Goal: Transaction & Acquisition: Subscribe to service/newsletter

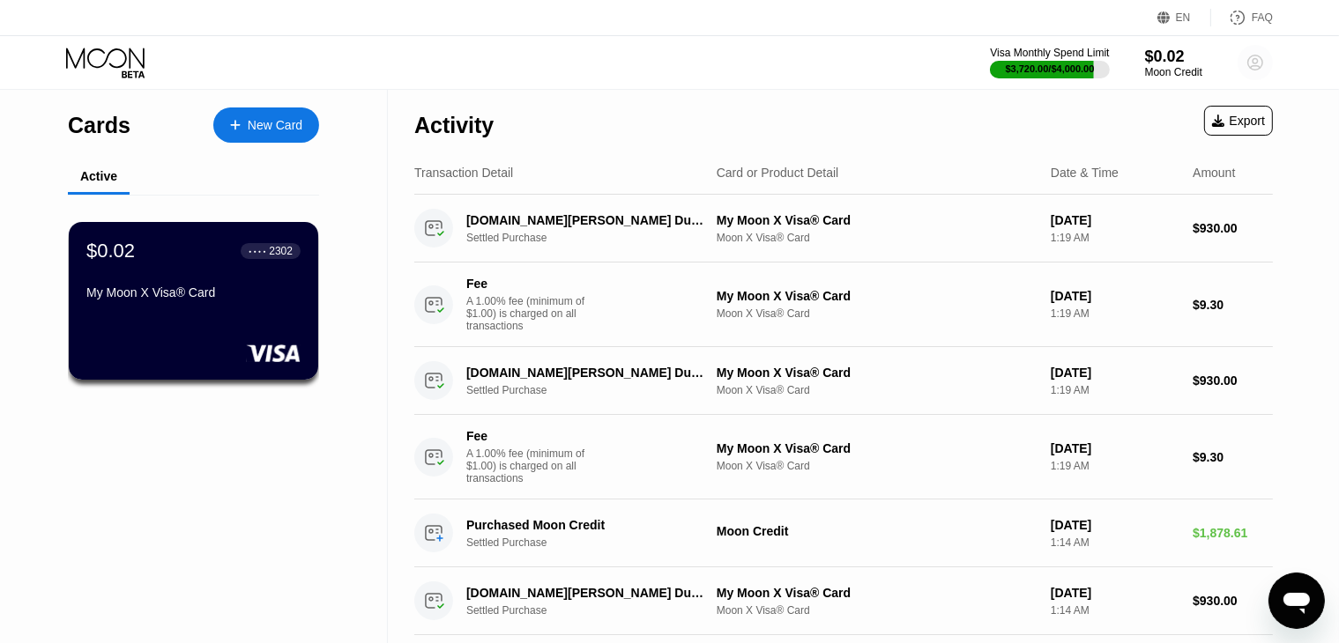
click at [1249, 45] on icon at bounding box center [1254, 62] width 35 height 35
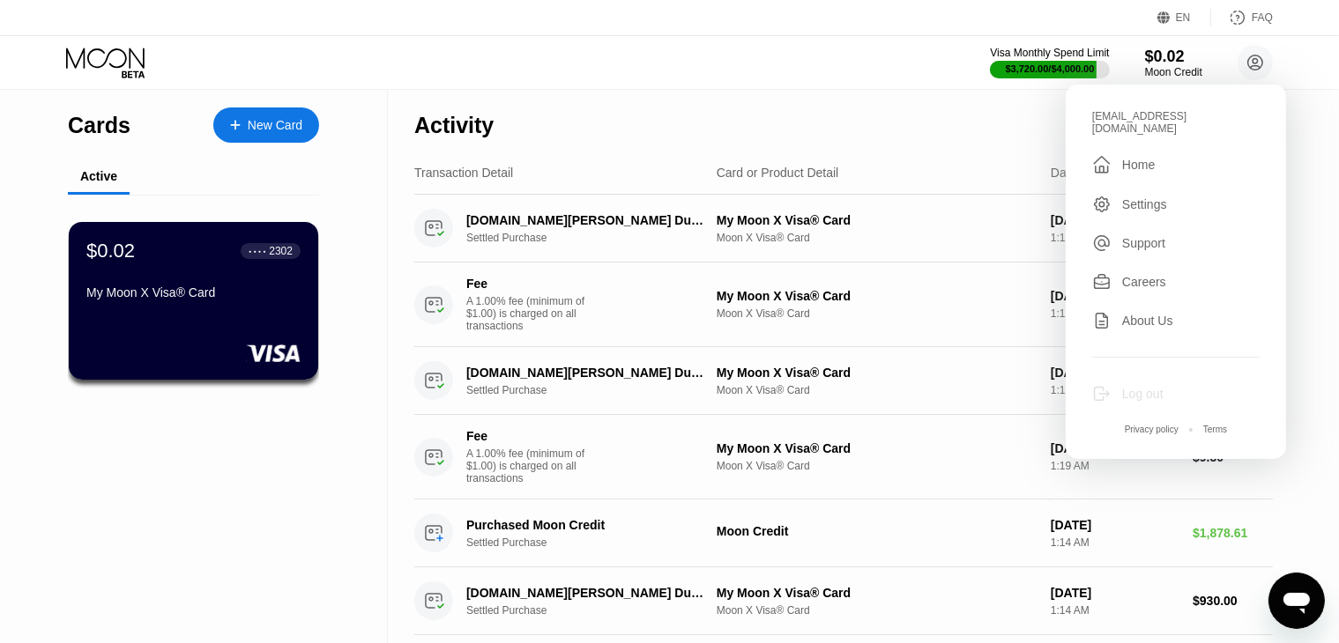
click at [1152, 387] on div "Log out" at bounding box center [1142, 394] width 41 height 14
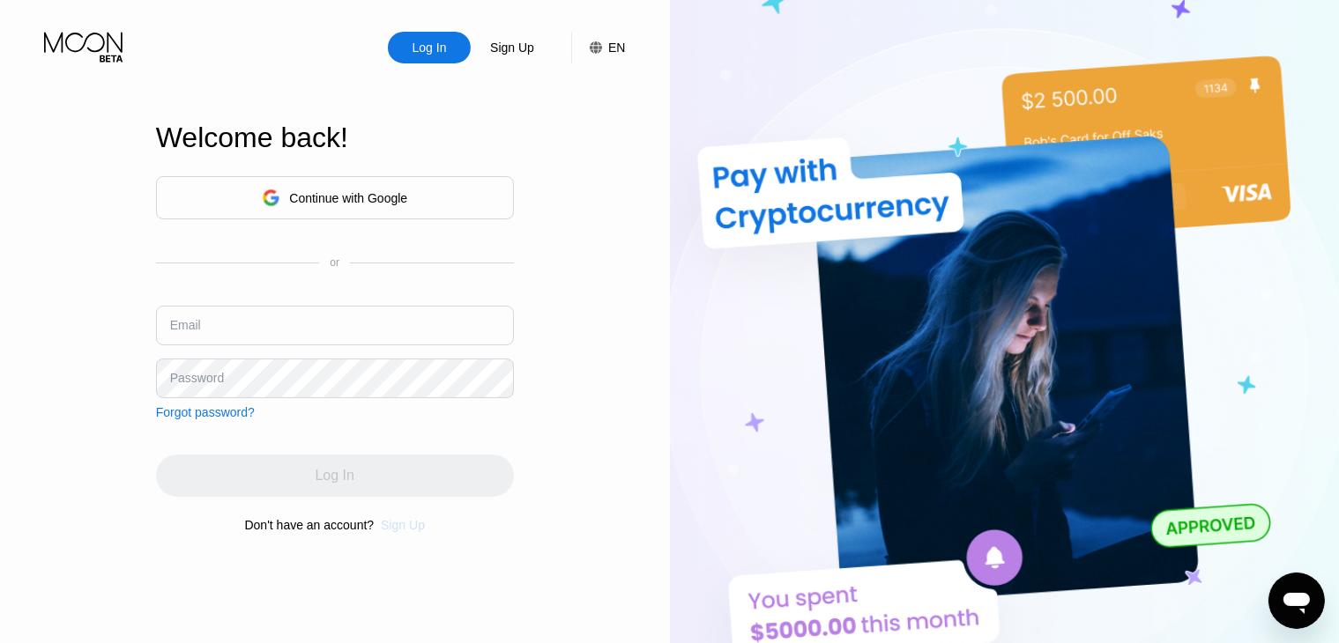
click at [409, 530] on div "Sign Up" at bounding box center [403, 525] width 44 height 14
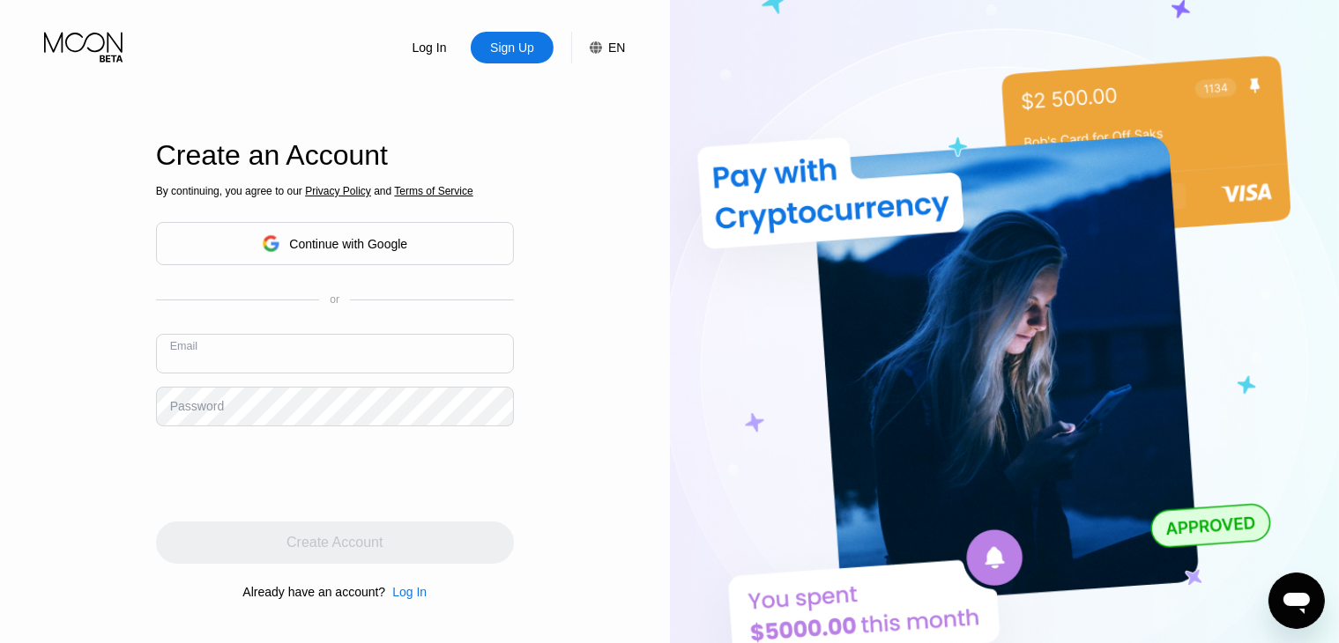
click at [310, 357] on input "text" at bounding box center [335, 354] width 358 height 40
paste input "[EMAIL_ADDRESS][DOMAIN_NAME]"
type input "[EMAIL_ADDRESS][DOMAIN_NAME]"
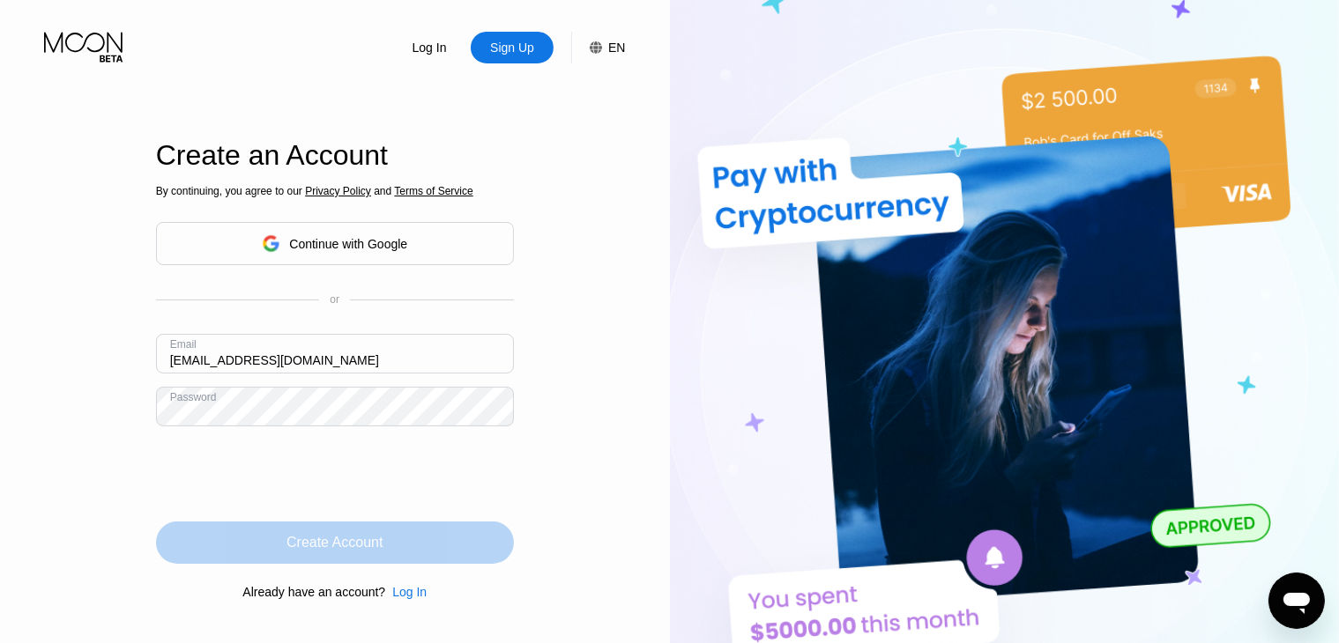
click at [373, 563] on div "Create Account" at bounding box center [335, 543] width 358 height 42
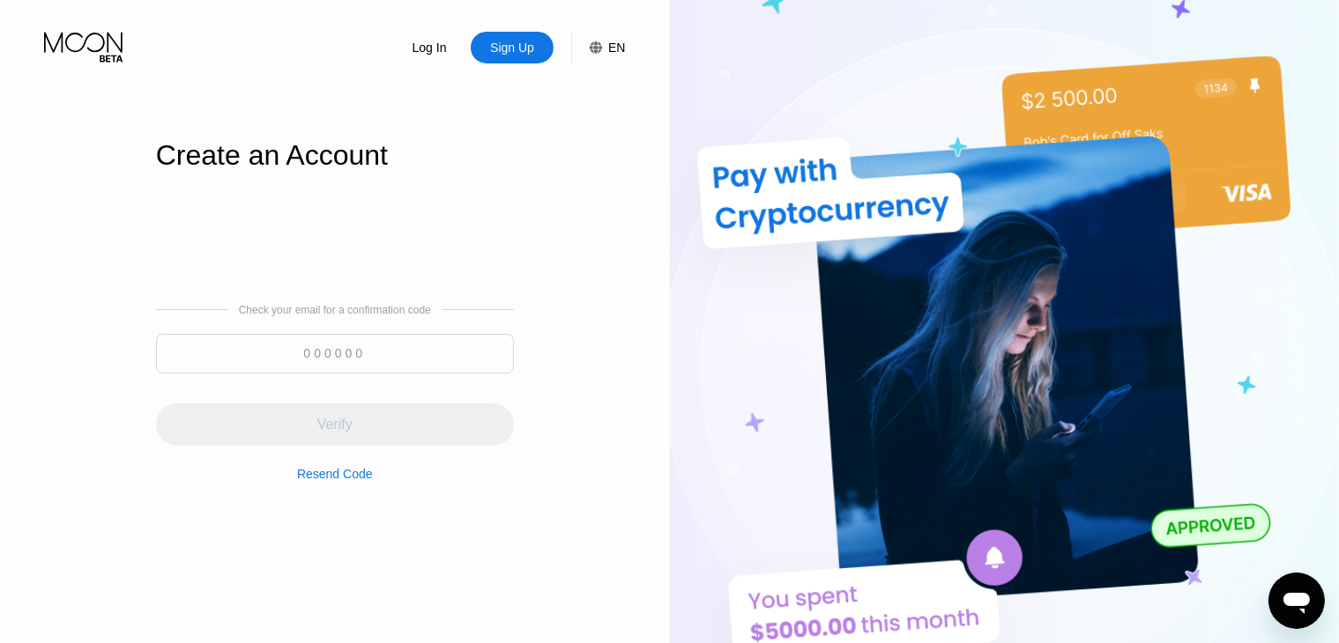
click at [409, 331] on div "Check your email for a confirmation code Verify Resend Code" at bounding box center [335, 392] width 358 height 177
click at [370, 358] on input at bounding box center [335, 354] width 358 height 40
paste input "744889"
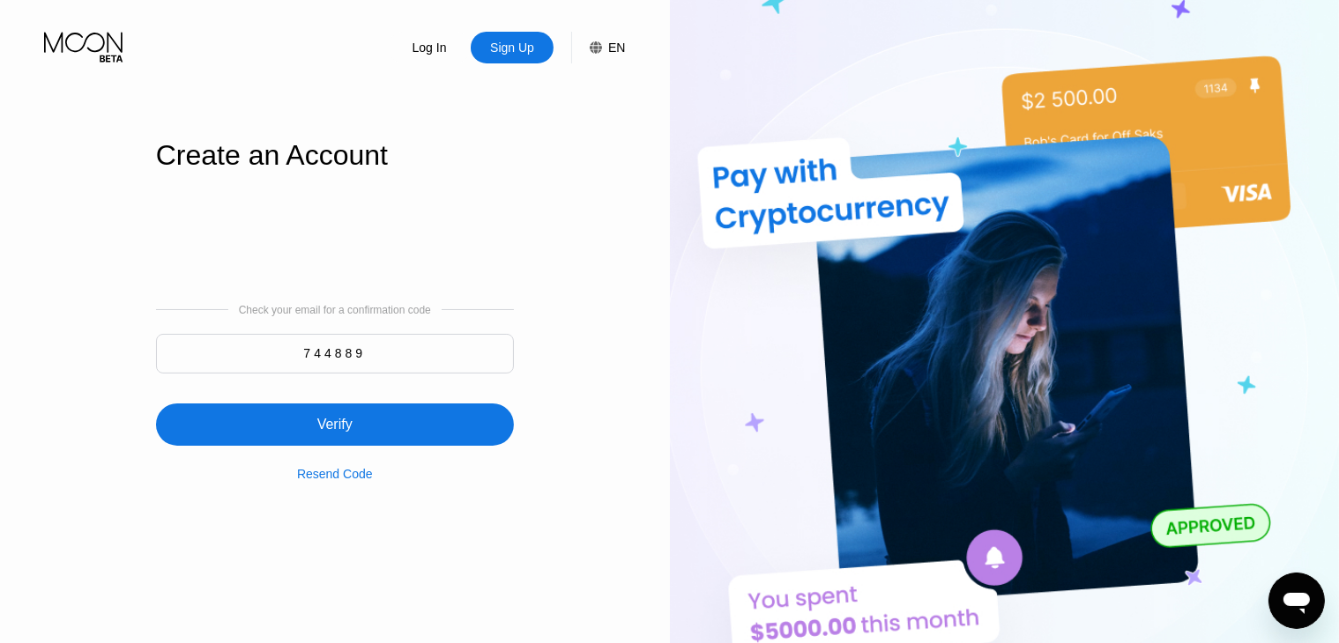
type input "744889"
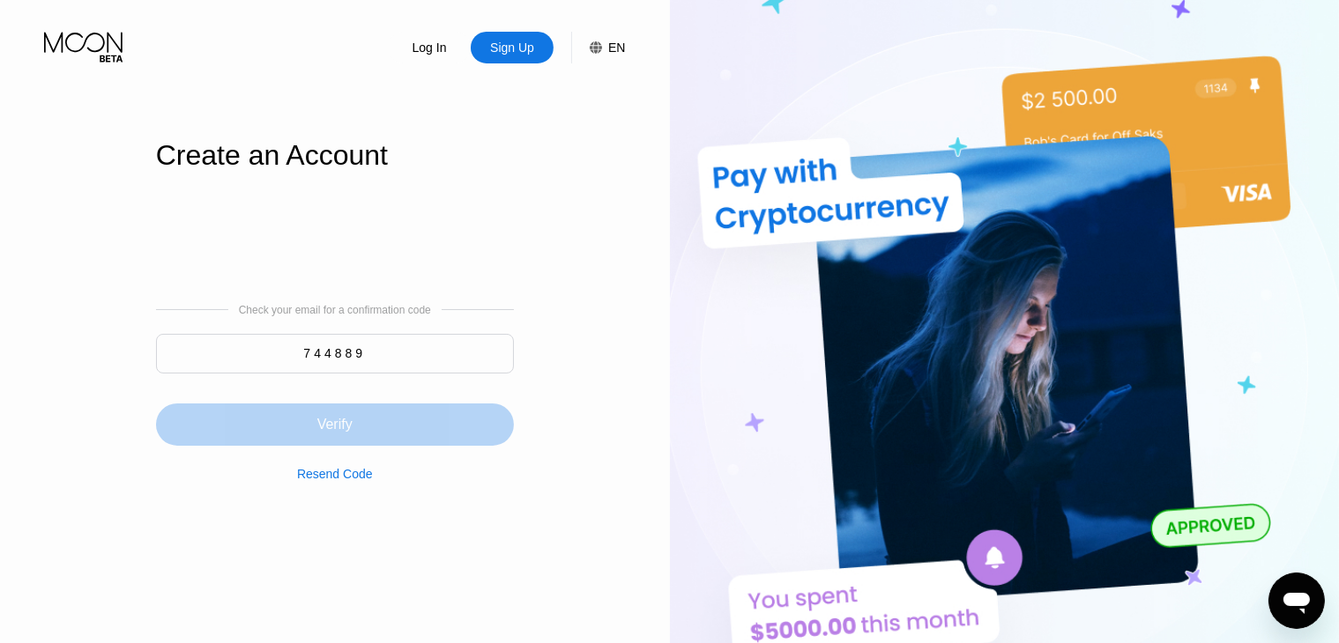
click at [349, 402] on div "Verify" at bounding box center [335, 414] width 358 height 63
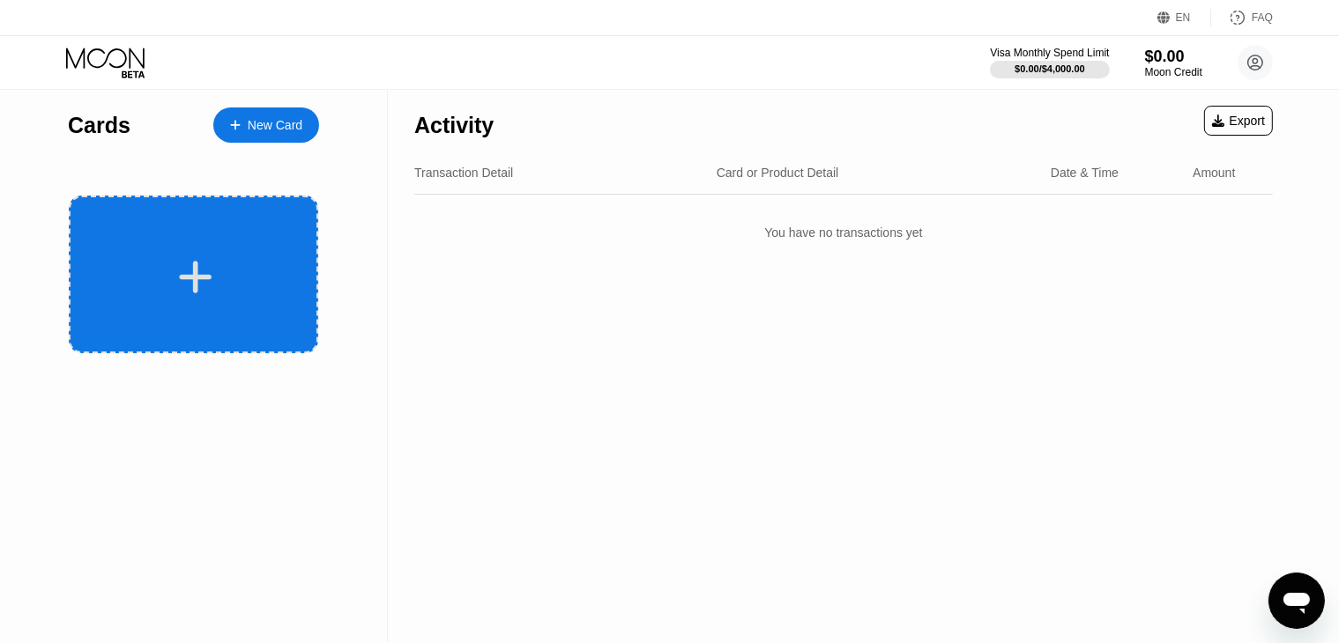
click at [220, 300] on div at bounding box center [193, 275] width 249 height 158
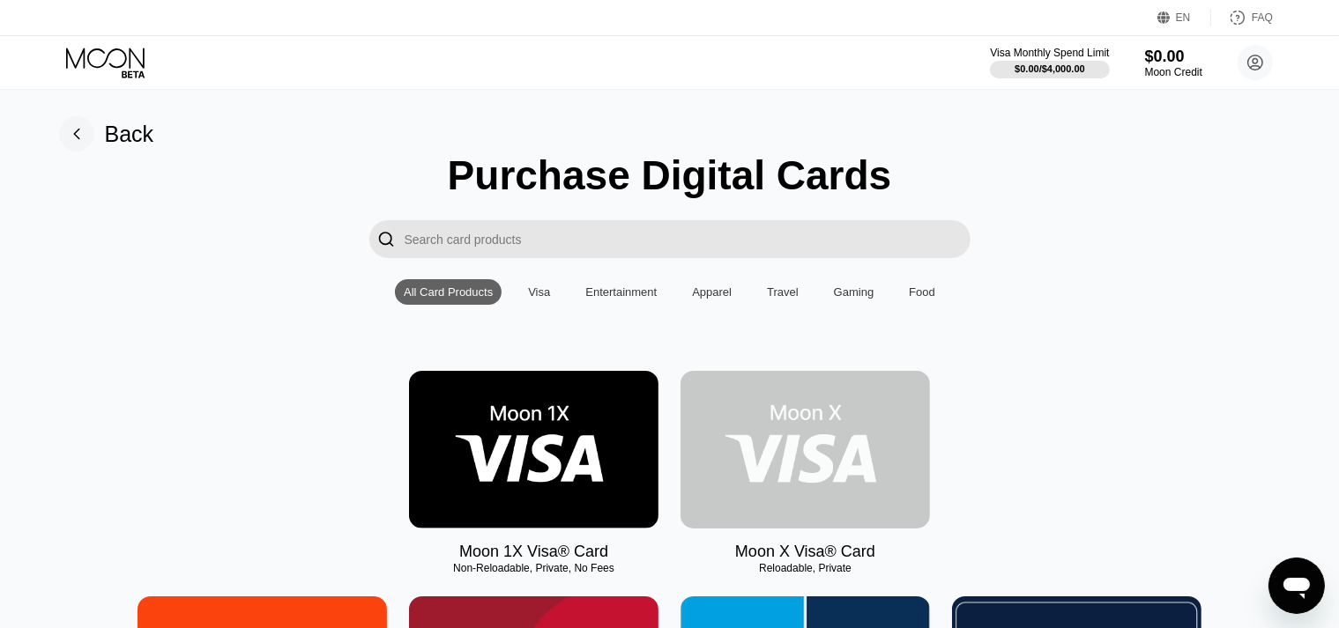
click at [792, 505] on img at bounding box center [804, 450] width 249 height 158
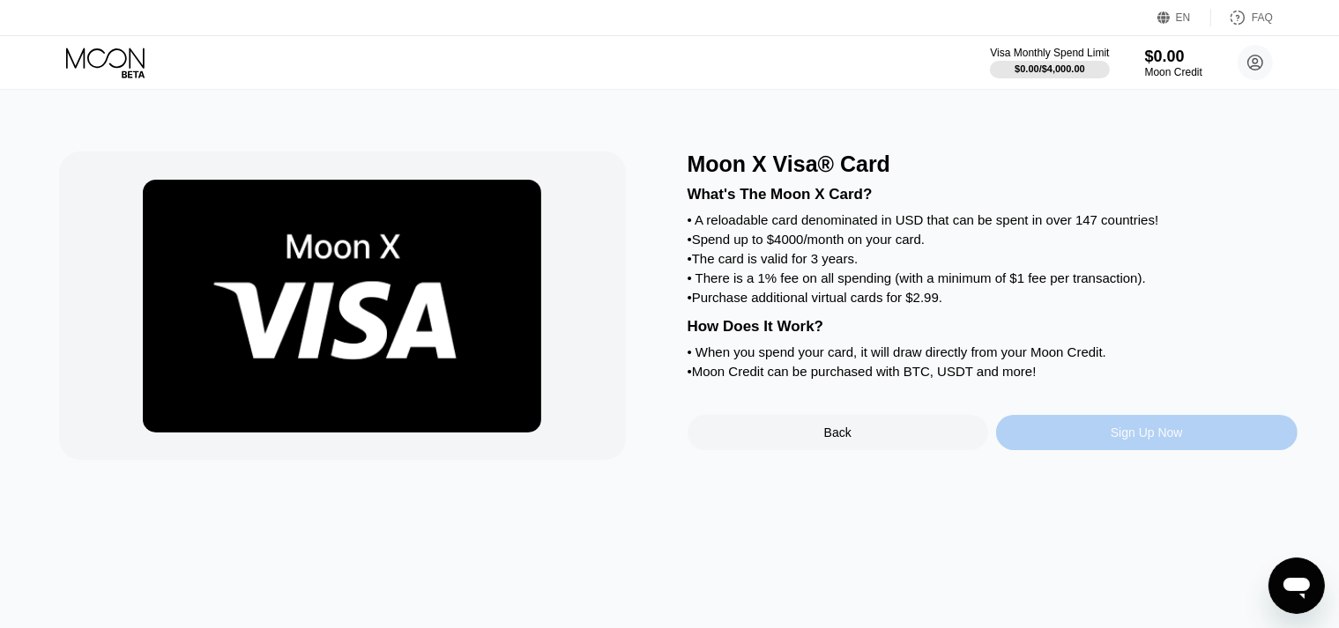
click at [1076, 447] on div "Sign Up Now" at bounding box center [1146, 432] width 301 height 35
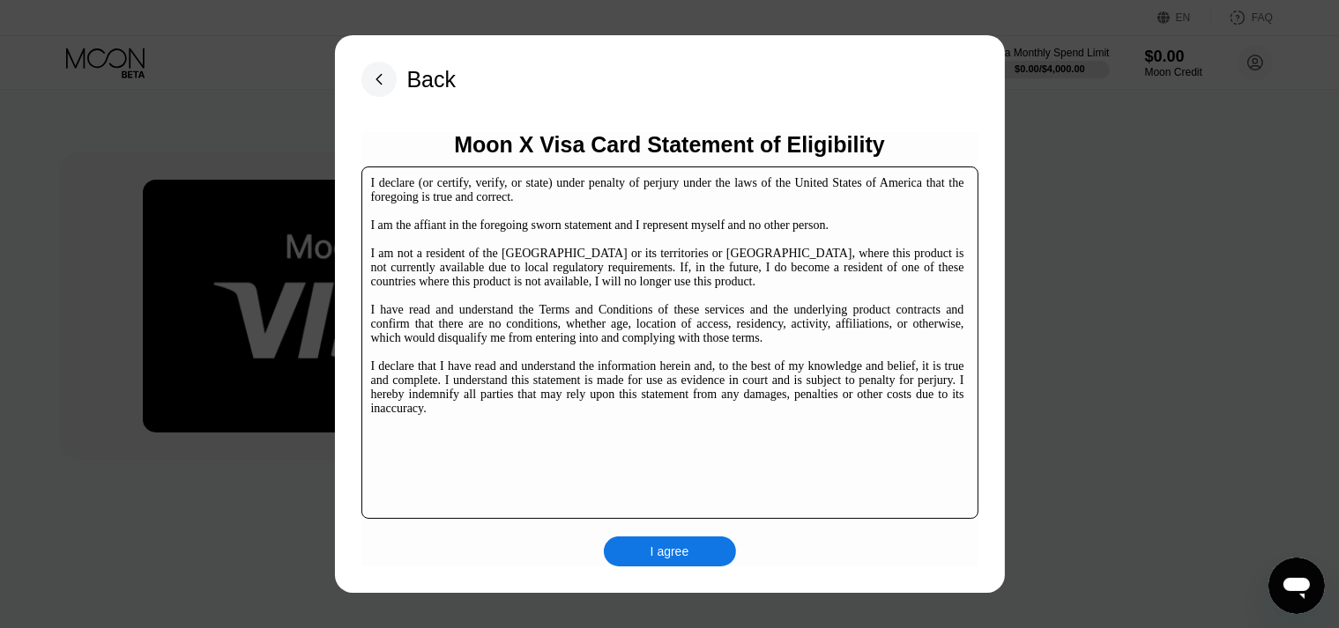
click at [676, 528] on div "Moon X Visa Card Statement of Eligibility I declare (or certify, verify, or sta…" at bounding box center [669, 349] width 617 height 435
click at [656, 565] on div "I agree" at bounding box center [670, 552] width 132 height 30
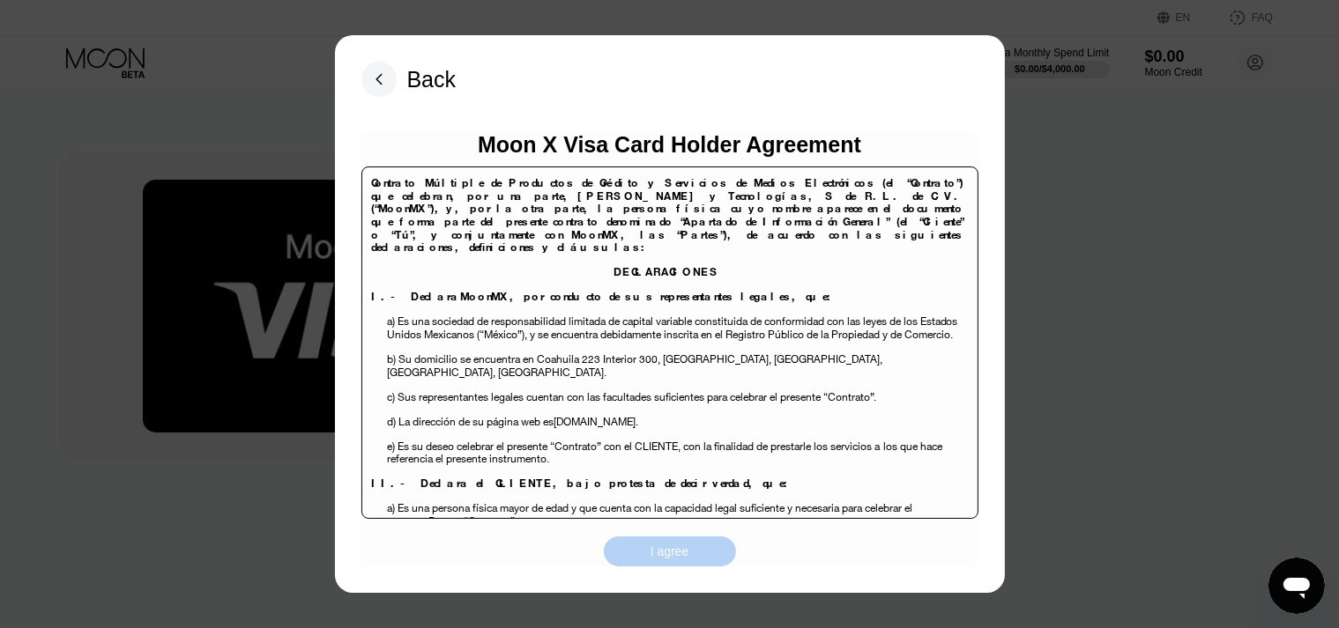
click at [656, 565] on div "I agree" at bounding box center [670, 552] width 132 height 30
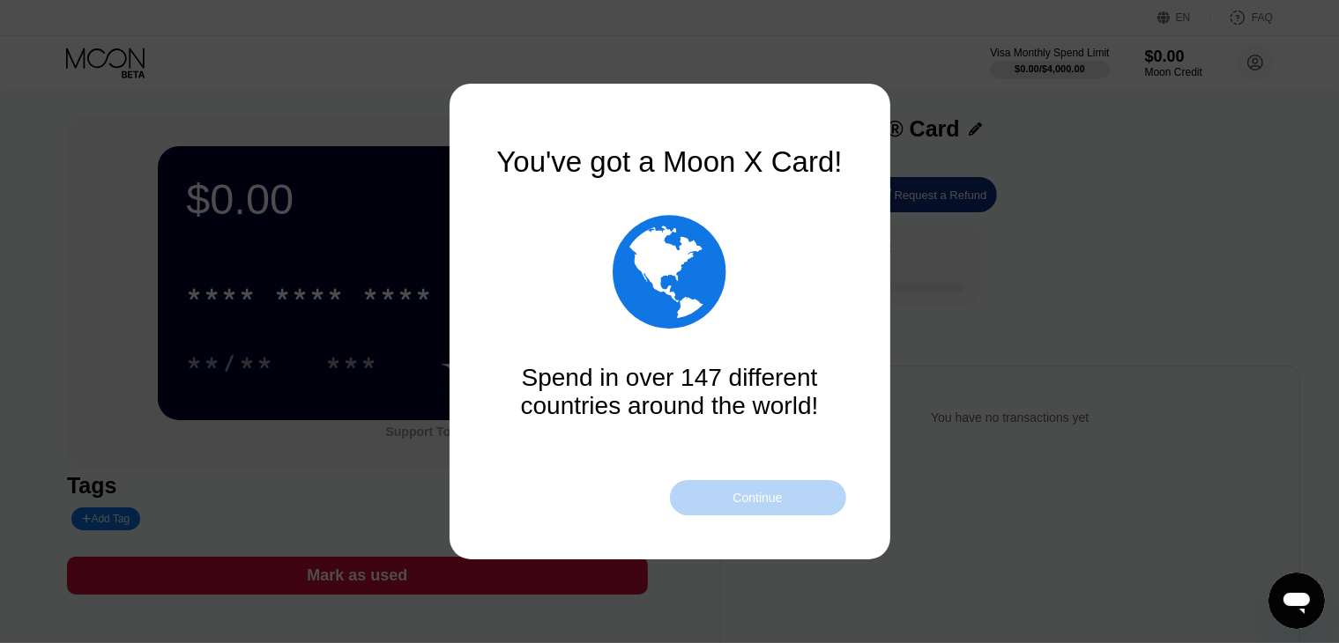
click at [724, 489] on div "Continue" at bounding box center [758, 497] width 176 height 35
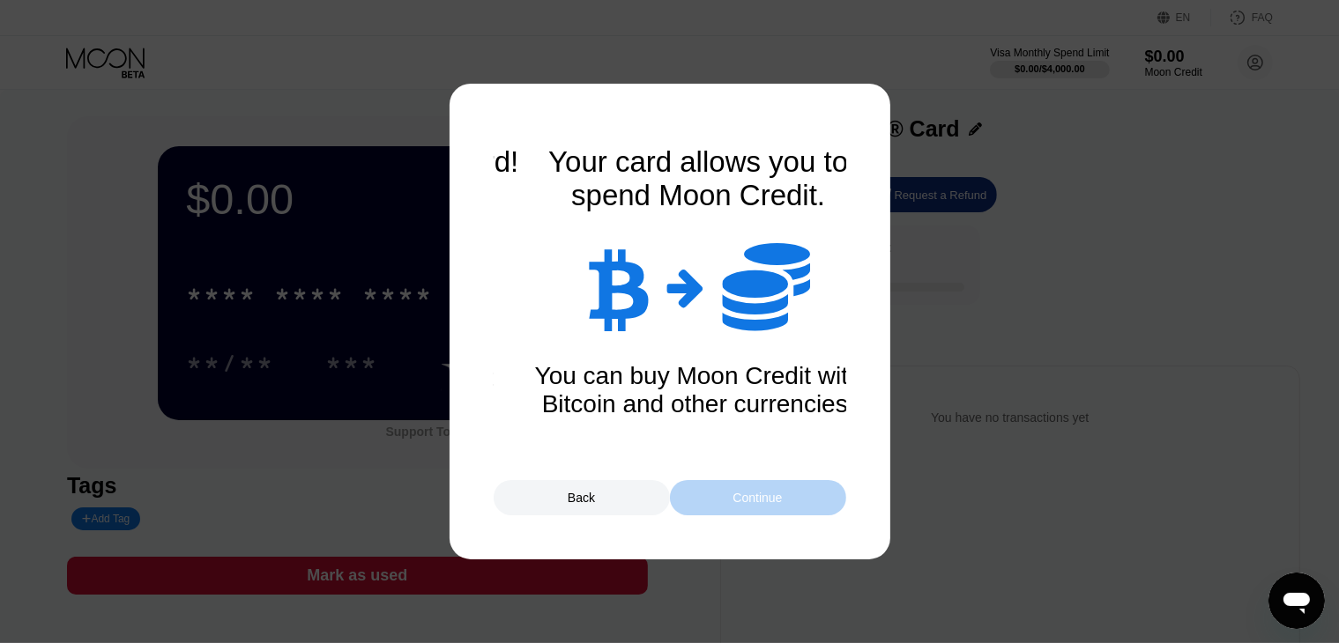
click at [724, 489] on div "Continue" at bounding box center [758, 497] width 176 height 35
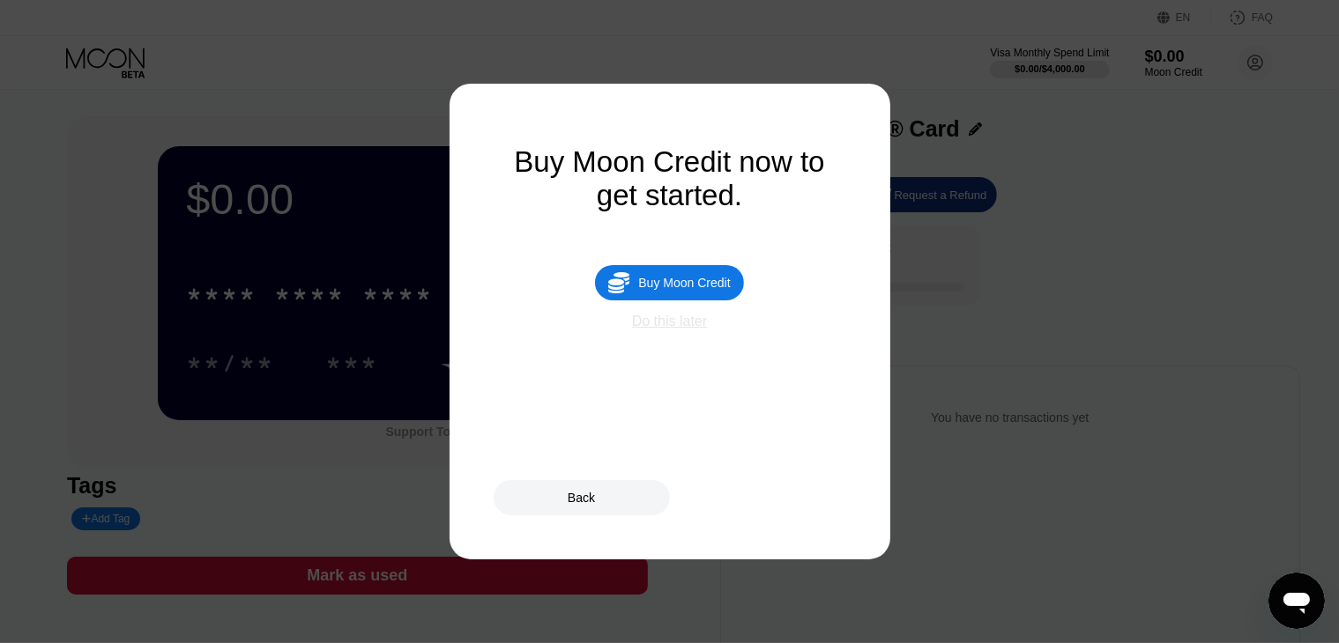
click at [656, 330] on div "Do this later" at bounding box center [669, 322] width 75 height 16
